Goal: Check status: Check status

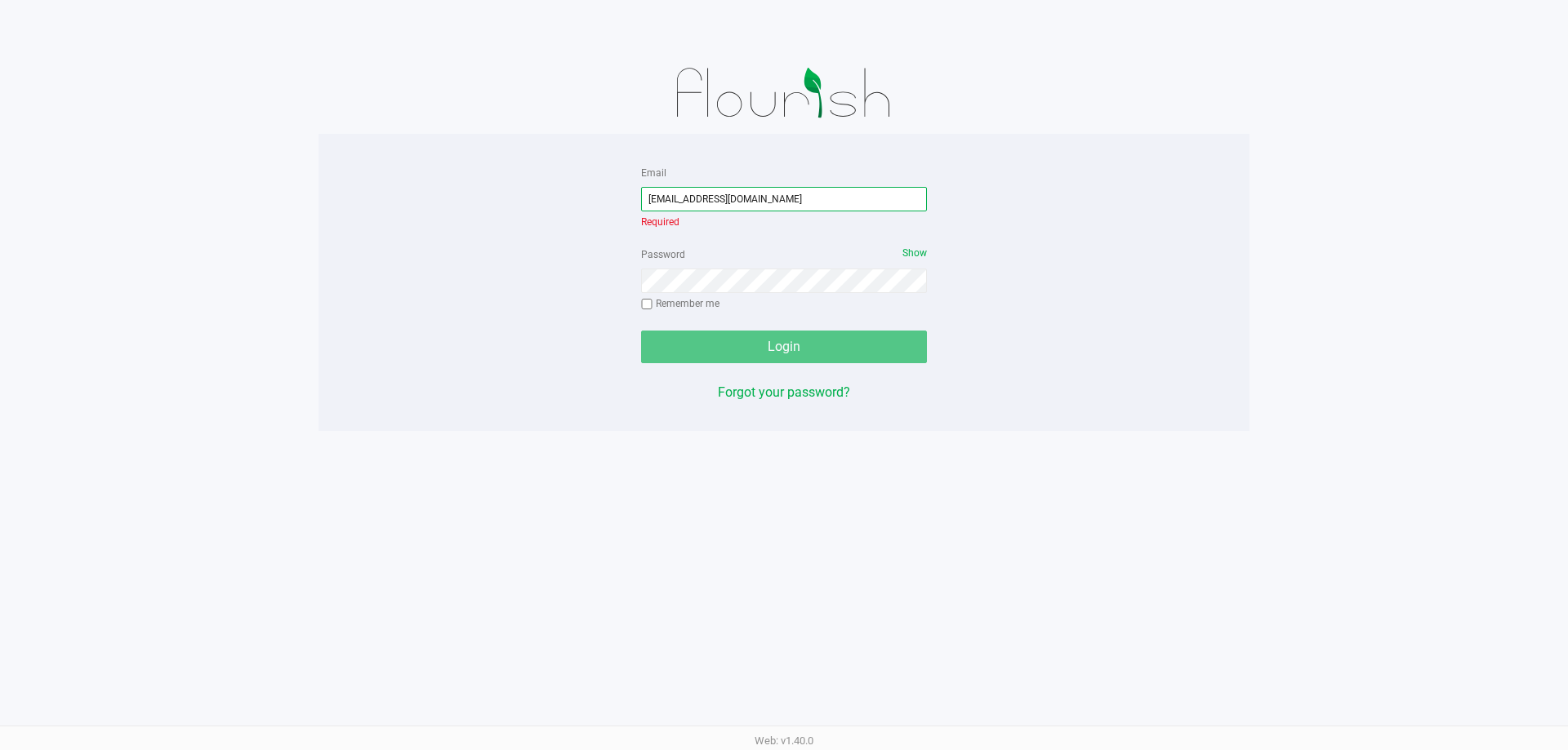
type input "[EMAIL_ADDRESS][DOMAIN_NAME]"
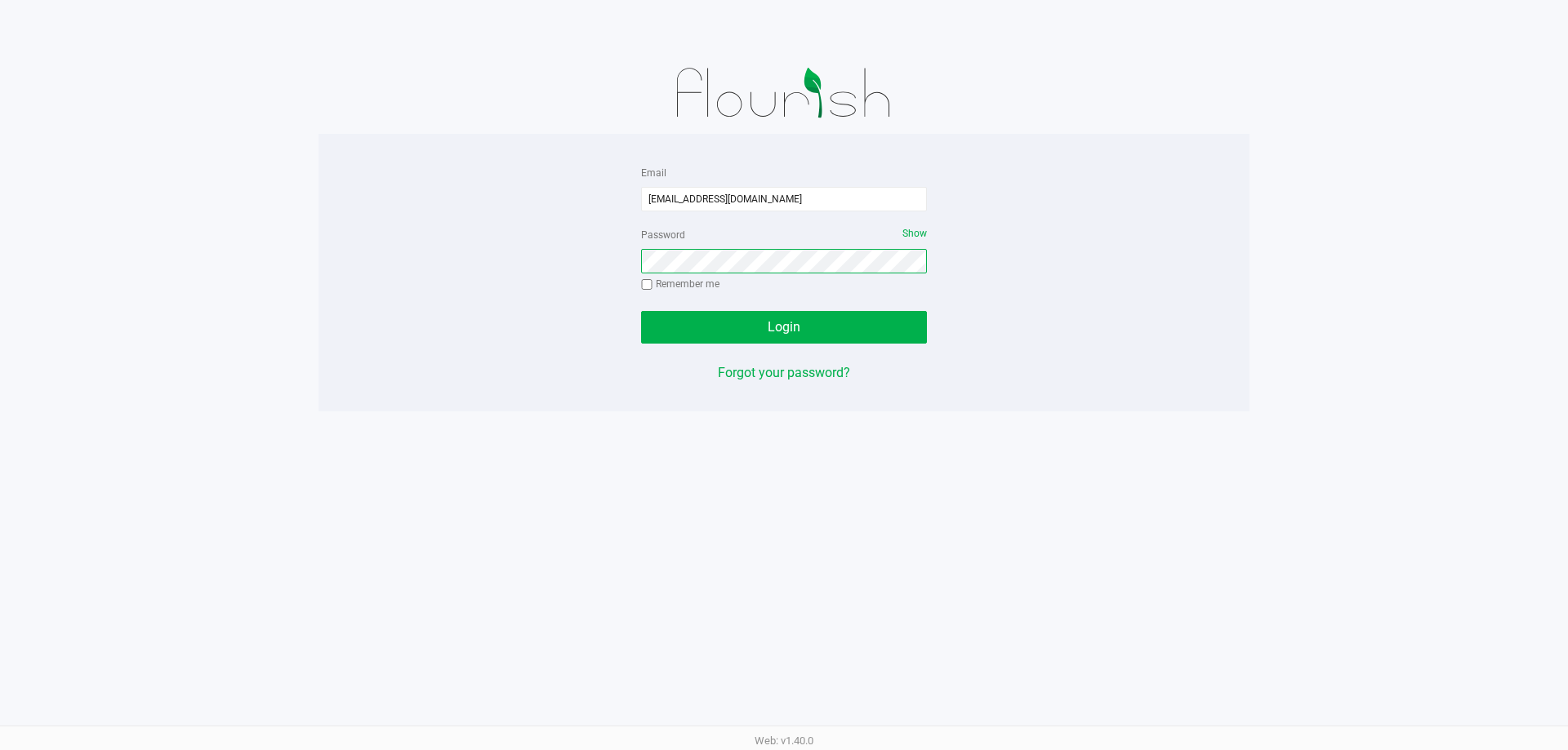
click at [641, 311] on button "Login" at bounding box center [784, 327] width 286 height 32
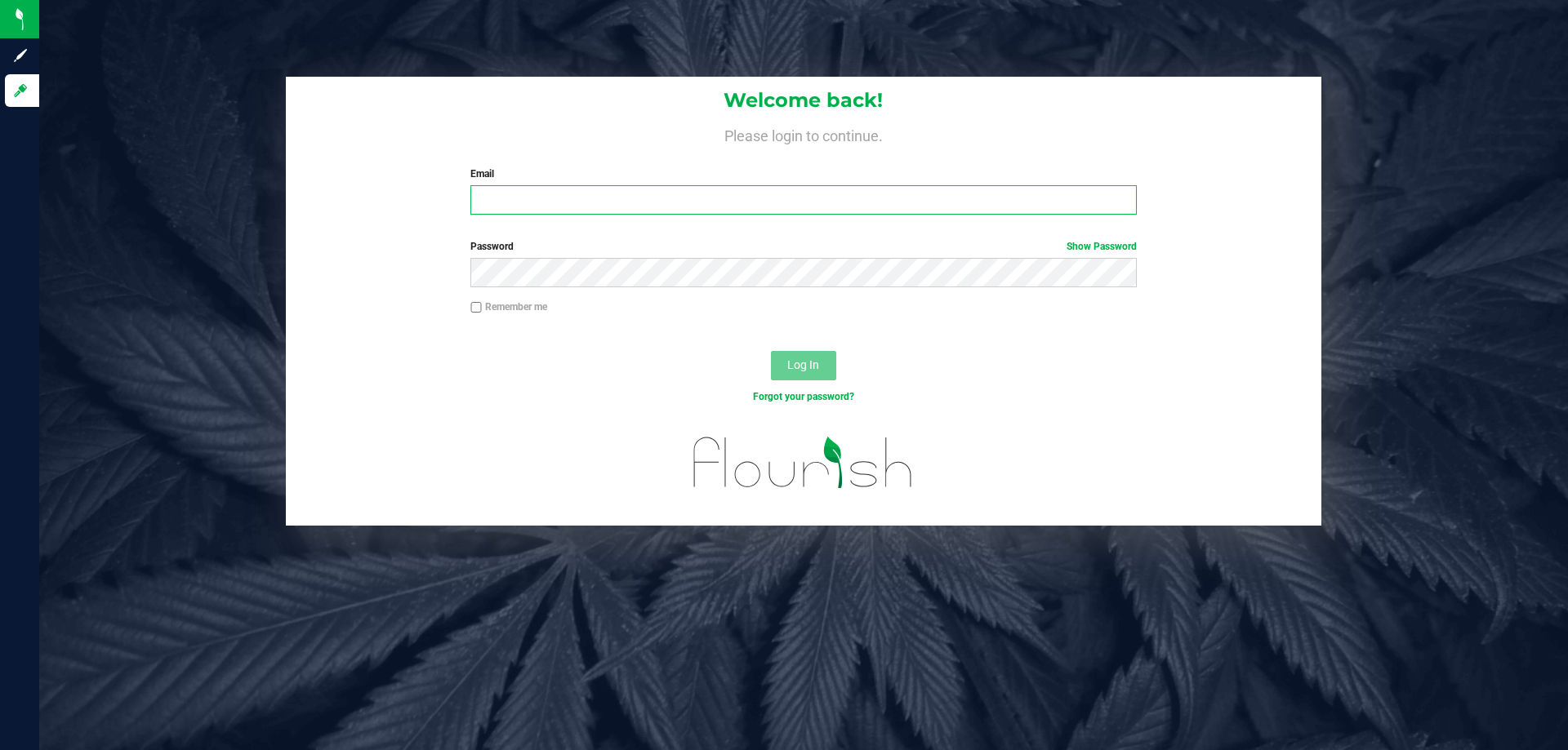
click at [606, 196] on input "Email" at bounding box center [803, 200] width 665 height 30
type input "[EMAIL_ADDRESS][DOMAIN_NAME]"
click at [771, 351] on button "Log In" at bounding box center [803, 366] width 66 height 30
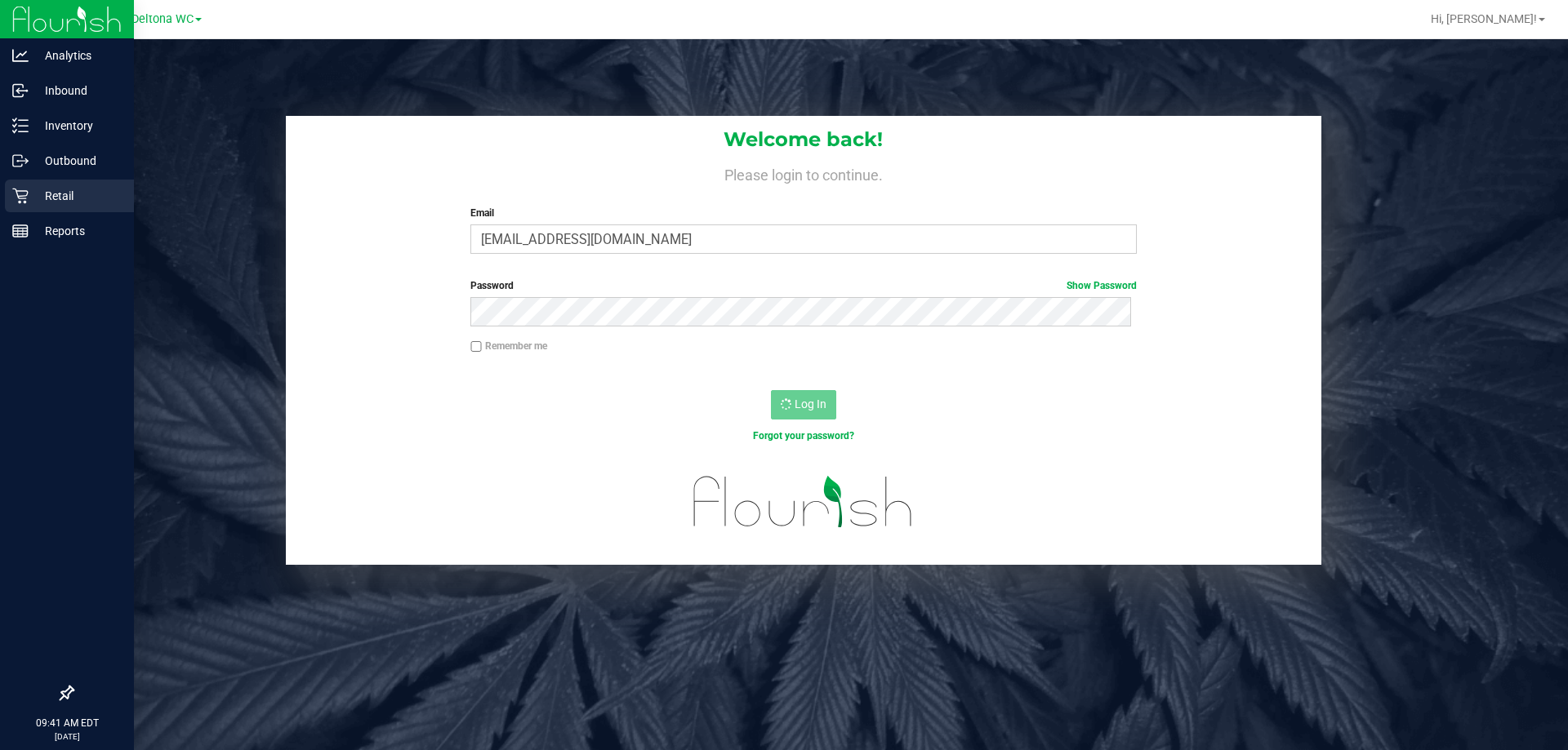
click at [46, 191] on p "Retail" at bounding box center [77, 196] width 98 height 20
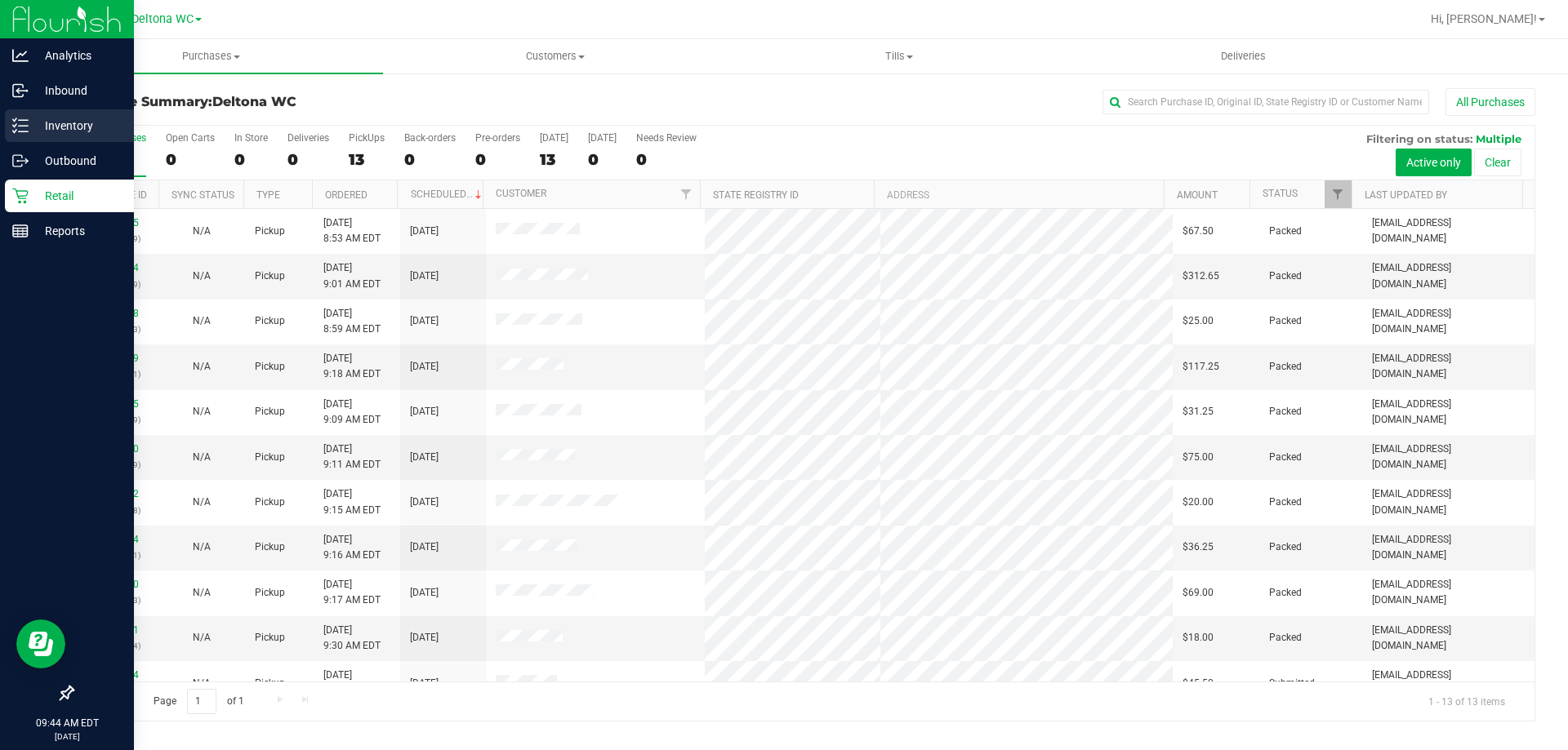
click at [20, 114] on div "Inventory" at bounding box center [70, 126] width 129 height 32
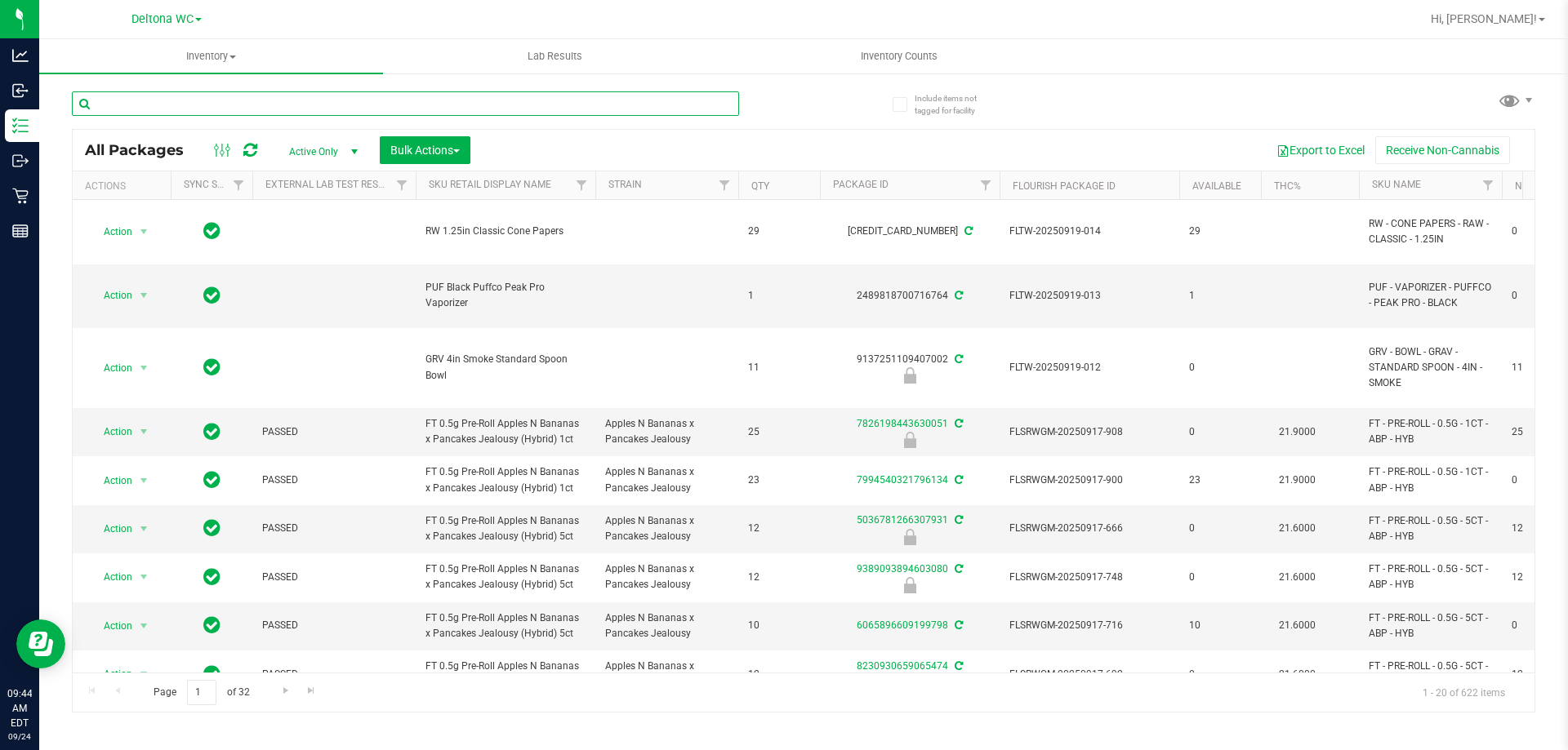
click at [663, 108] on input "text" at bounding box center [405, 104] width 667 height 25
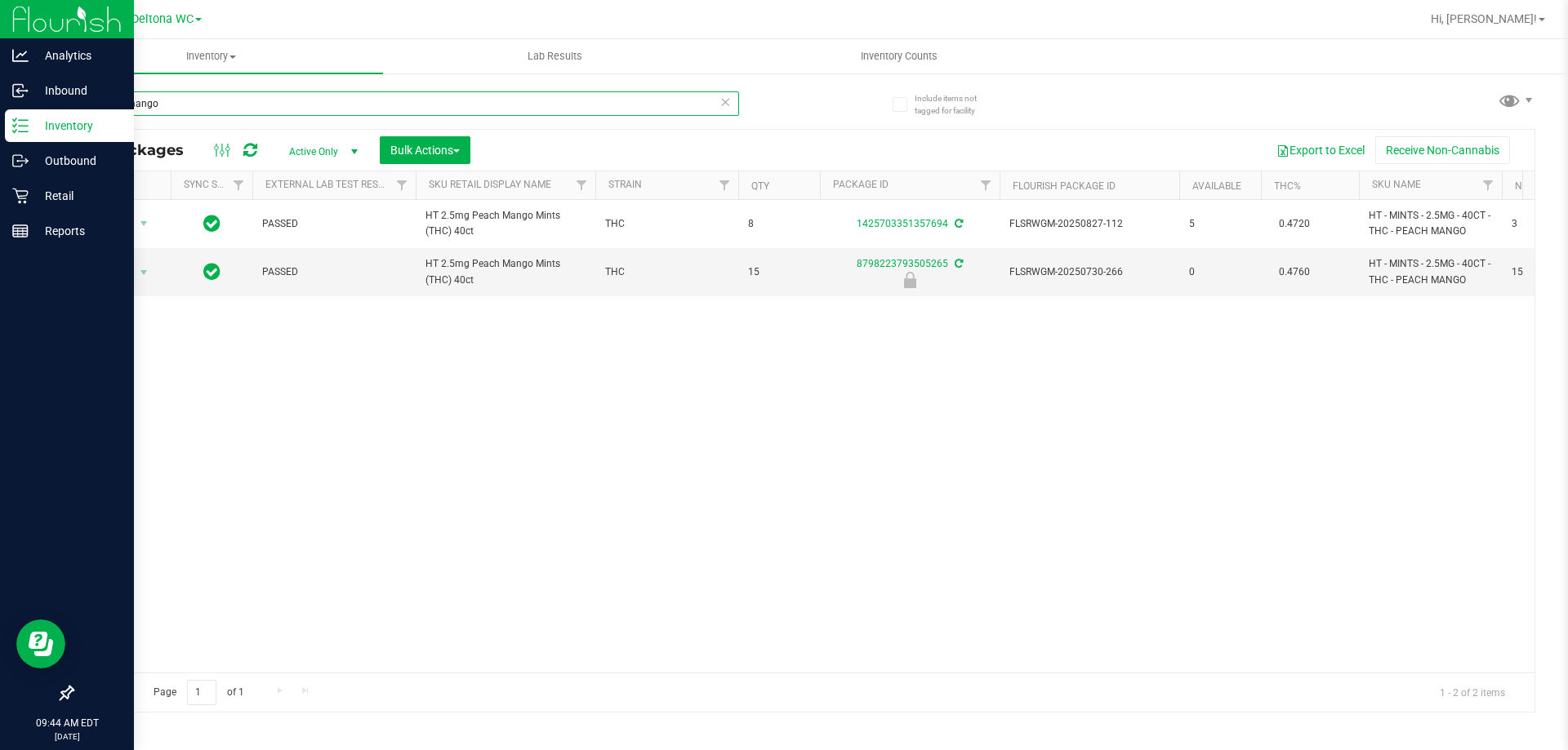
drag, startPoint x: 306, startPoint y: 109, endPoint x: 0, endPoint y: 133, distance: 306.9
click at [0, 134] on div "Analytics Inbound Inventory Outbound Retail Reports 09:44 AM EDT [DATE] 09/24 D…" at bounding box center [784, 375] width 1568 height 750
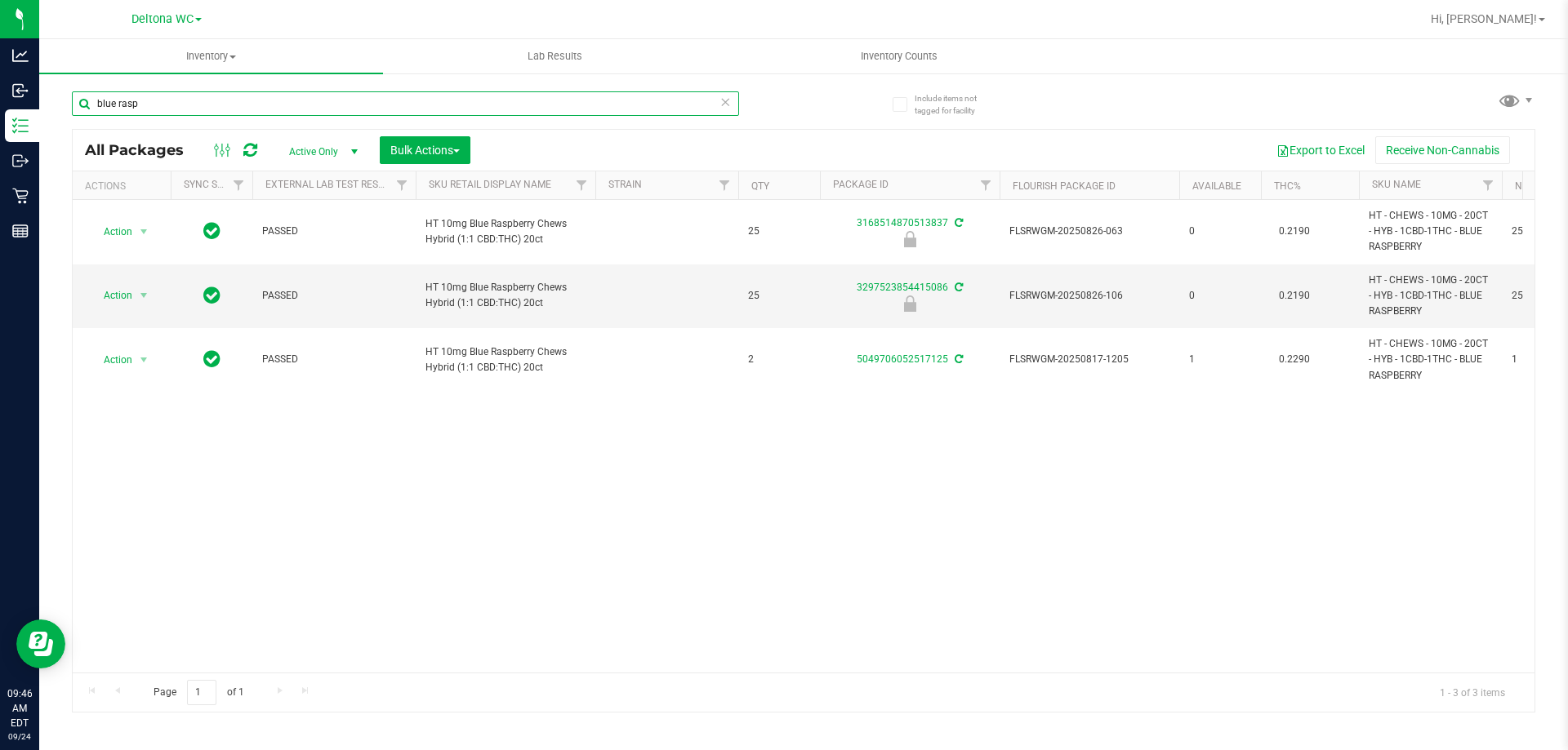
type input "blue rasp"
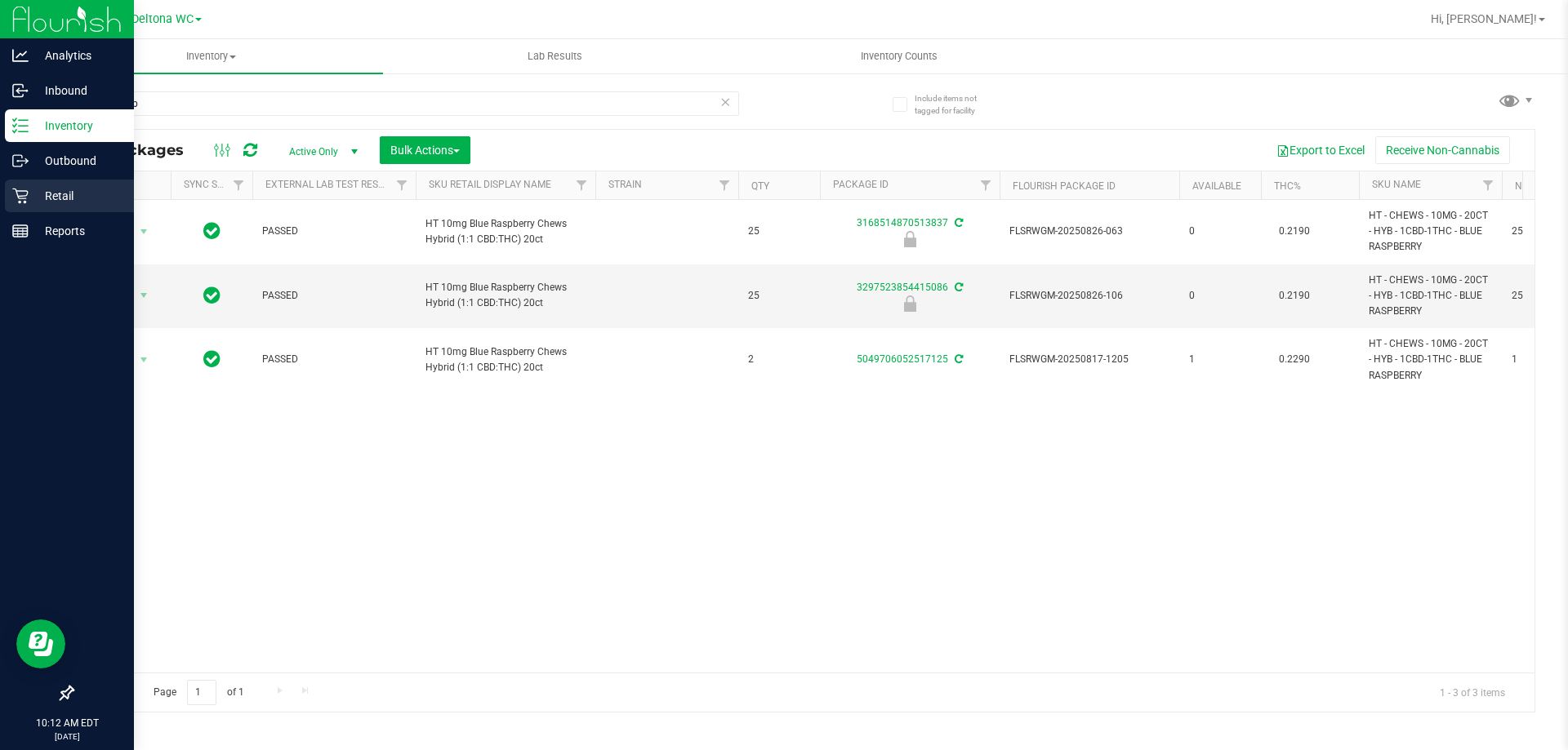
click at [20, 201] on icon at bounding box center [20, 196] width 15 height 15
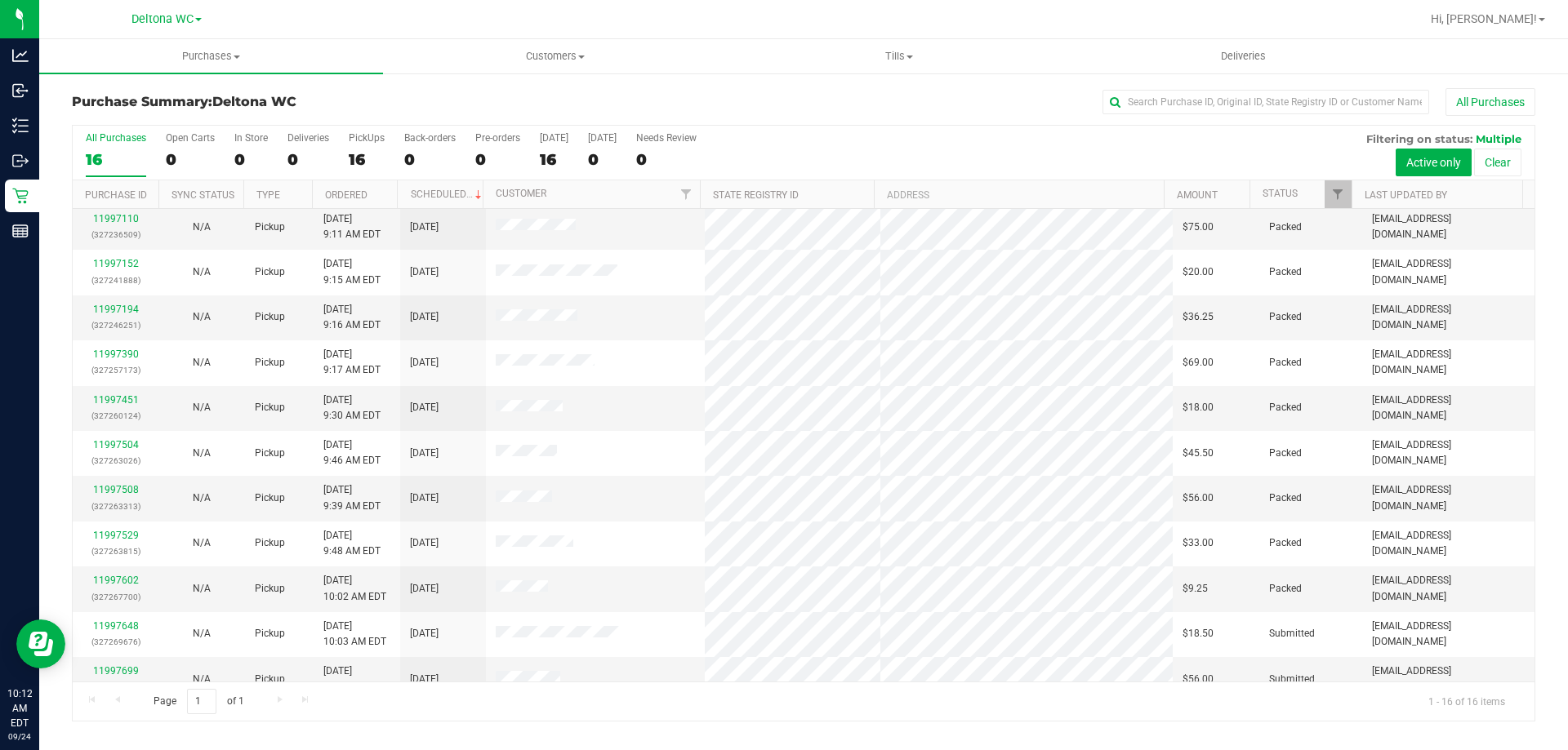
scroll to position [251, 0]
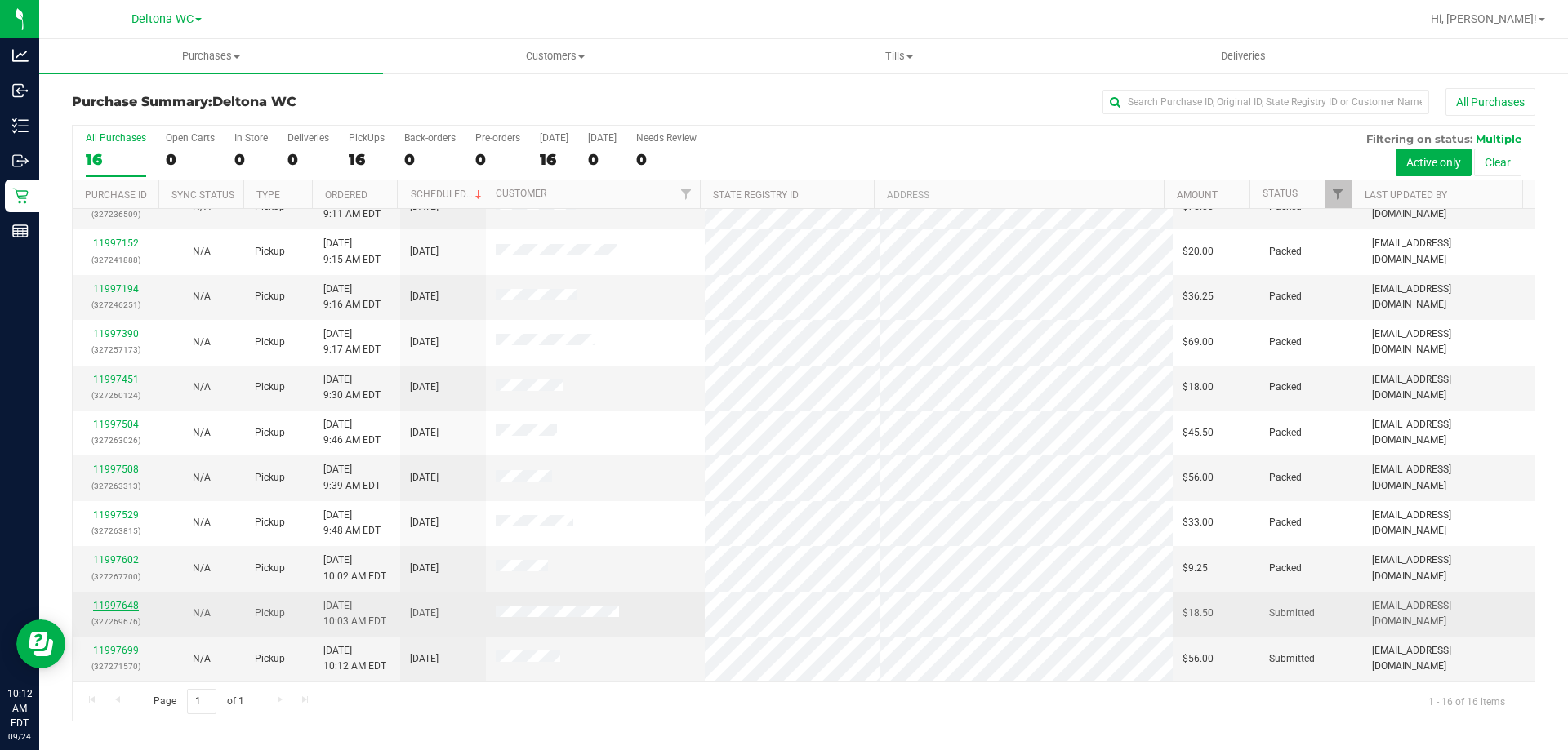
click at [108, 609] on link "11997648" at bounding box center [116, 605] width 46 height 11
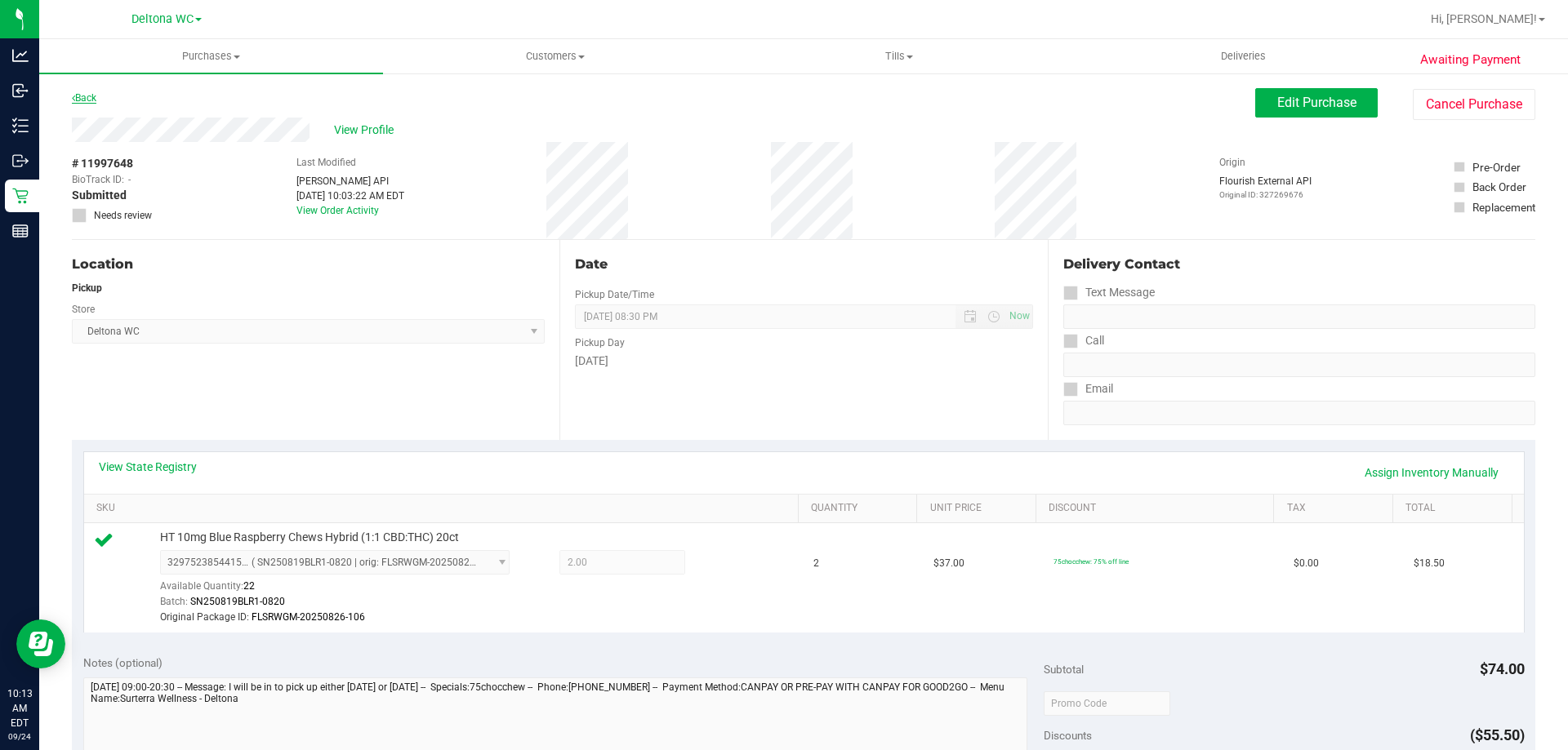
click at [92, 103] on link "Back" at bounding box center [83, 97] width 25 height 11
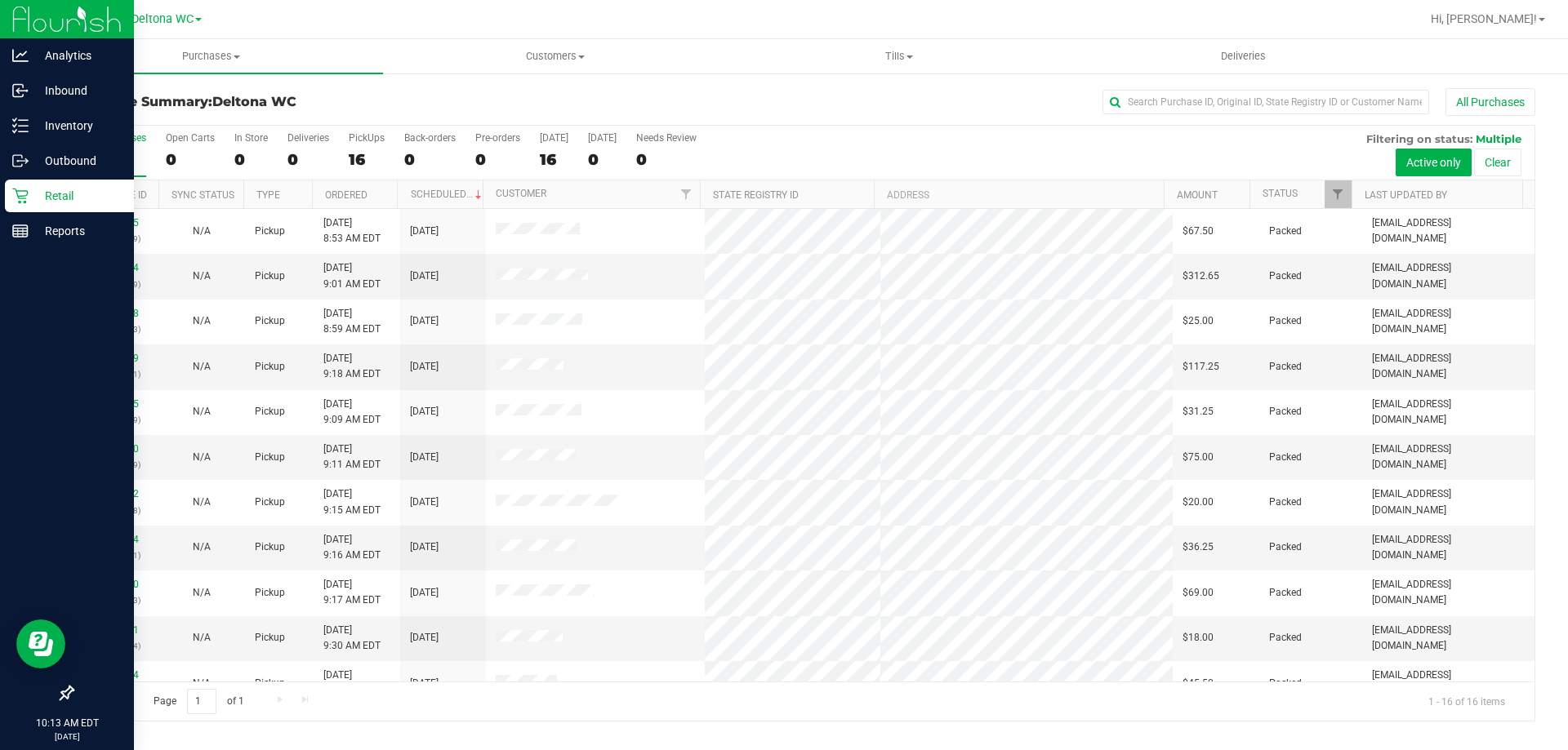
click at [33, 197] on p "Retail" at bounding box center [77, 196] width 98 height 20
click at [43, 86] on p "Inbound" at bounding box center [77, 90] width 98 height 20
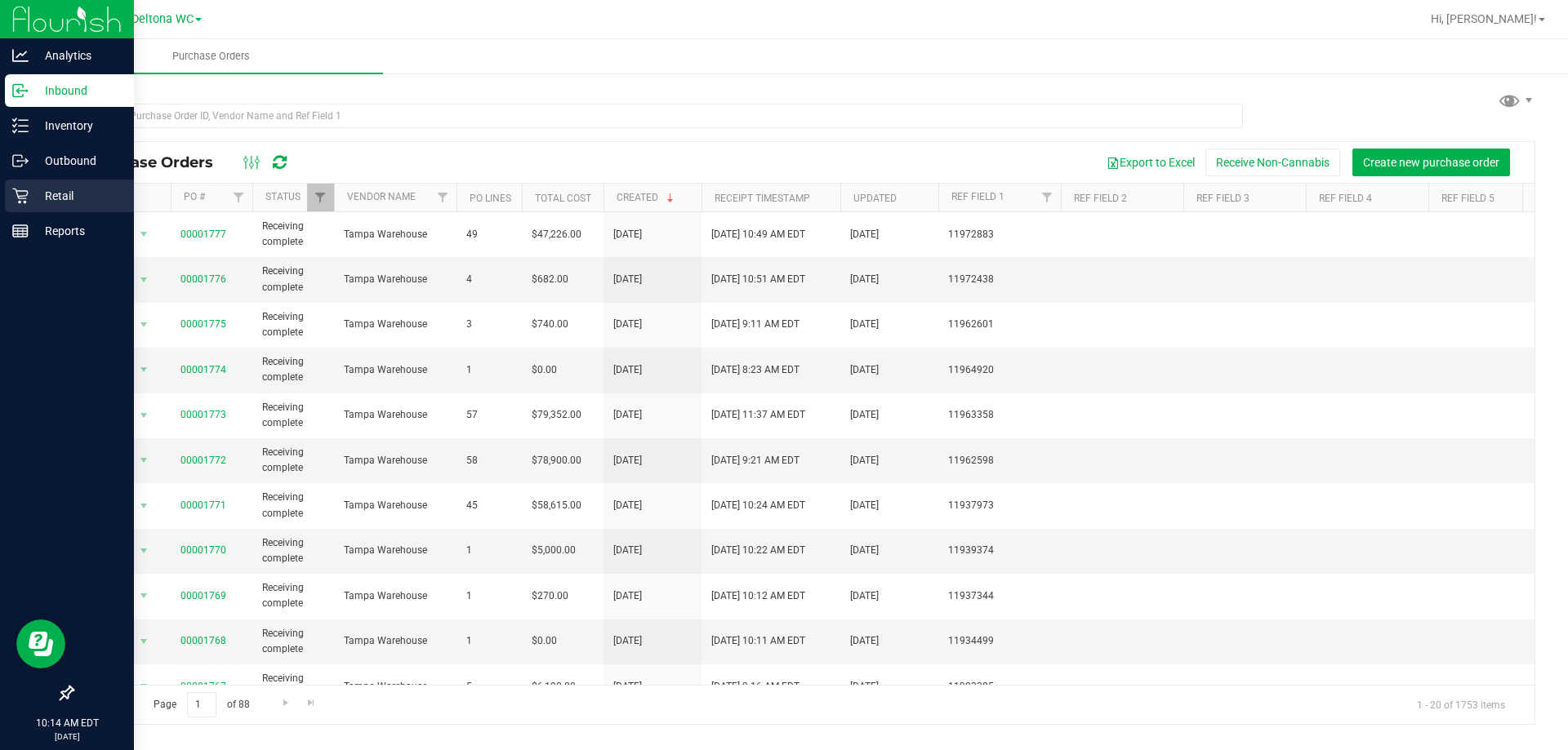
click at [38, 179] on div "Retail" at bounding box center [70, 196] width 129 height 32
